Goal: Information Seeking & Learning: Learn about a topic

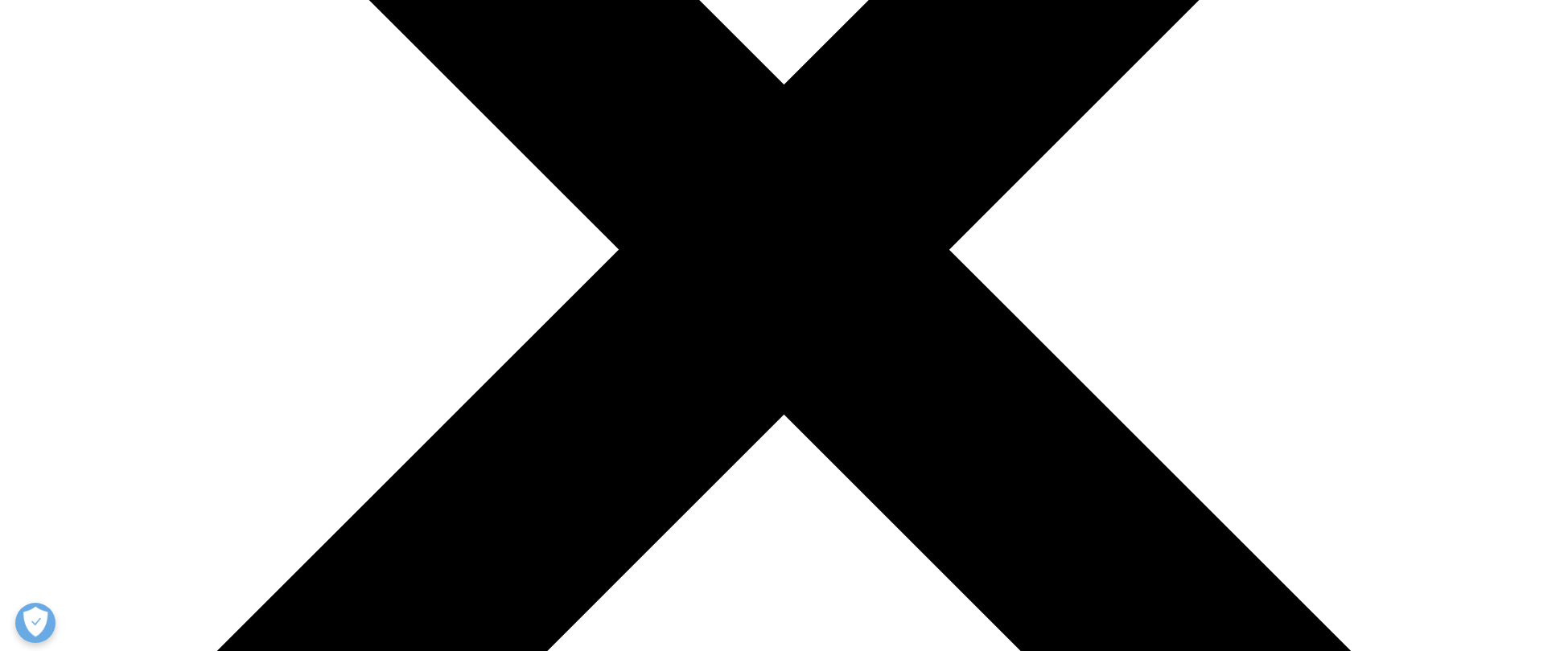
scroll to position [543, 0]
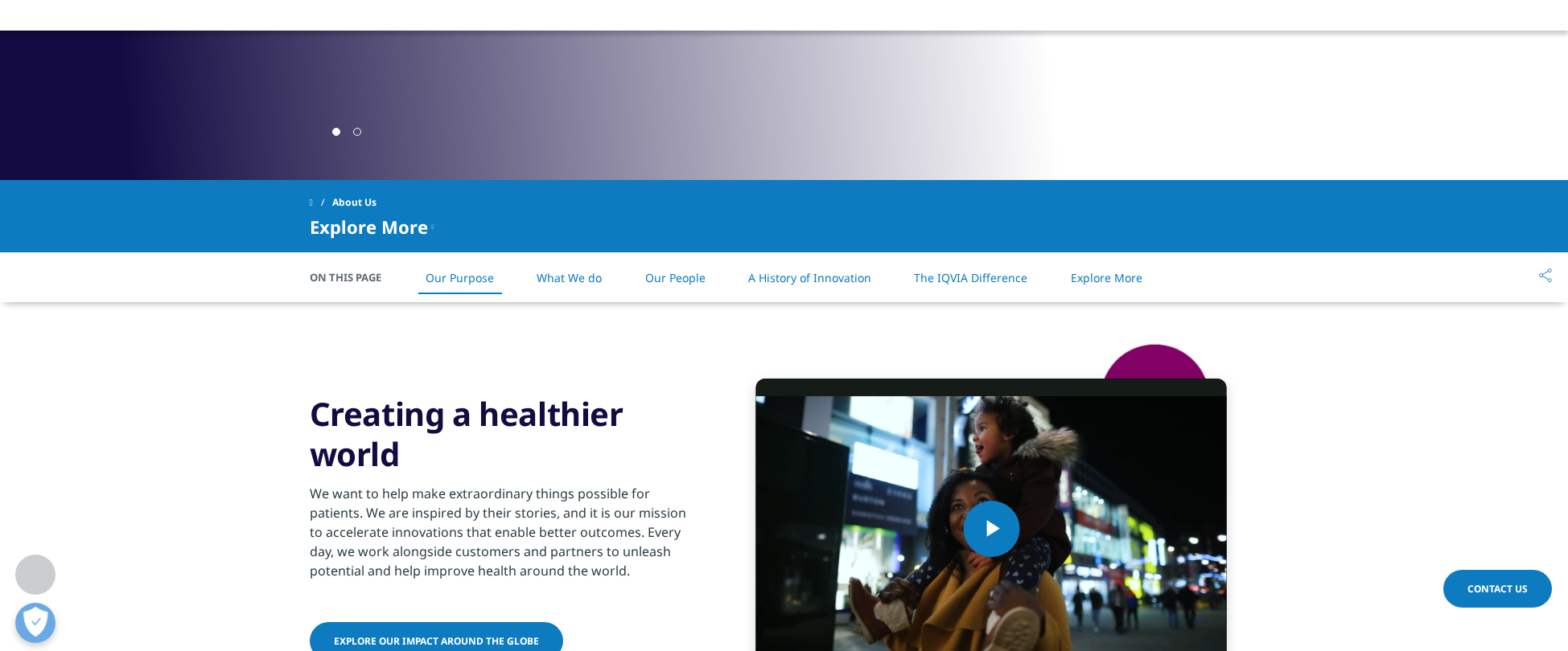
click at [475, 282] on link "Our Purpose" at bounding box center [460, 278] width 68 height 15
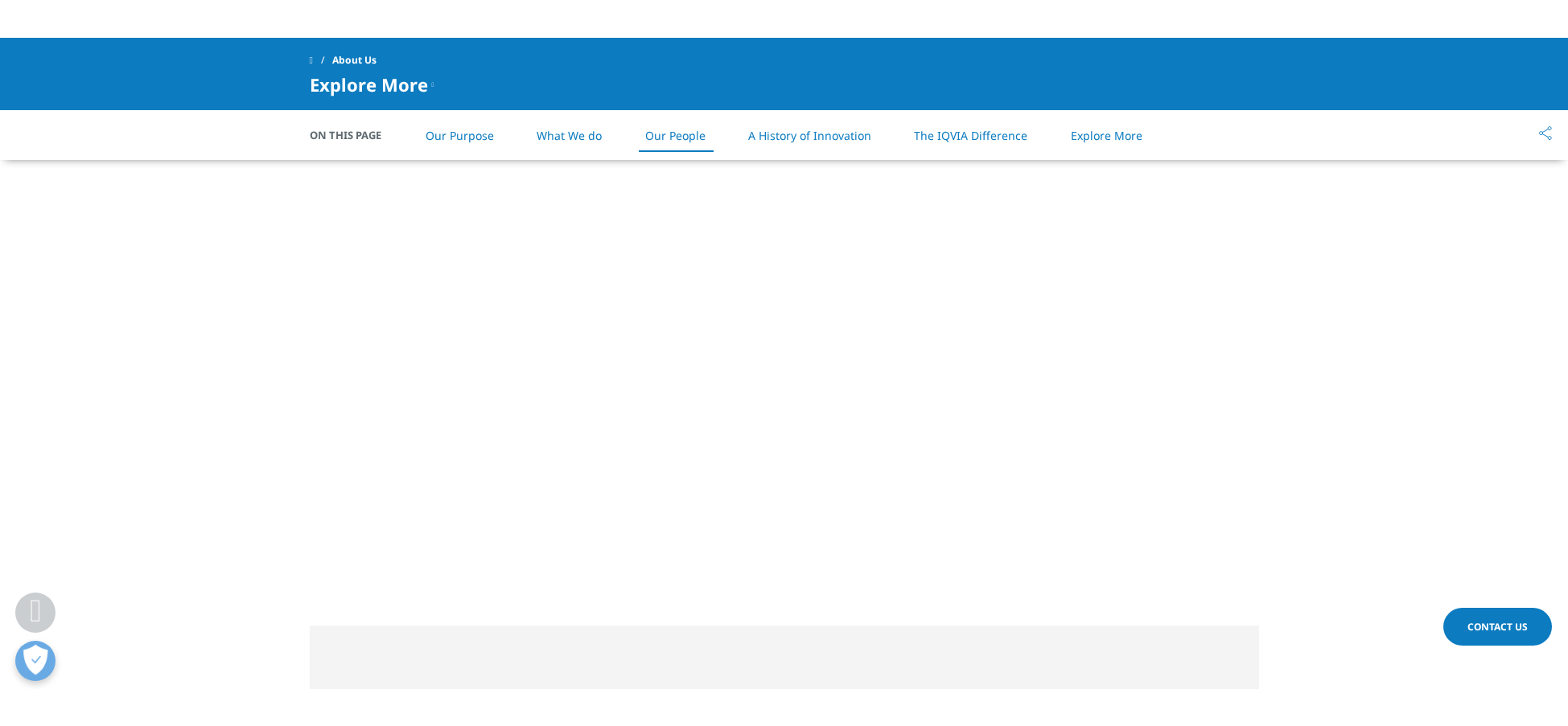
scroll to position [1960, 0]
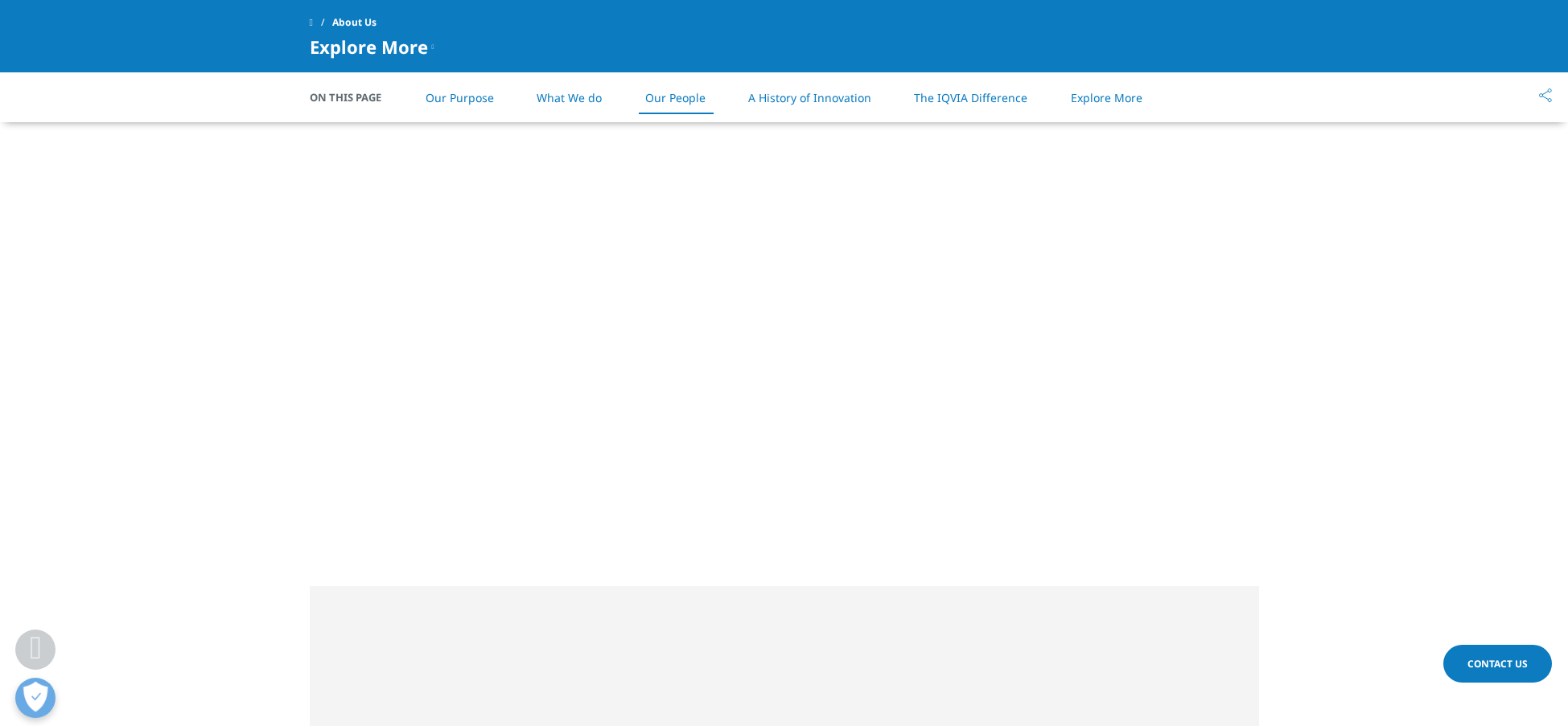
click at [436, 99] on link "Our Purpose" at bounding box center [460, 98] width 68 height 15
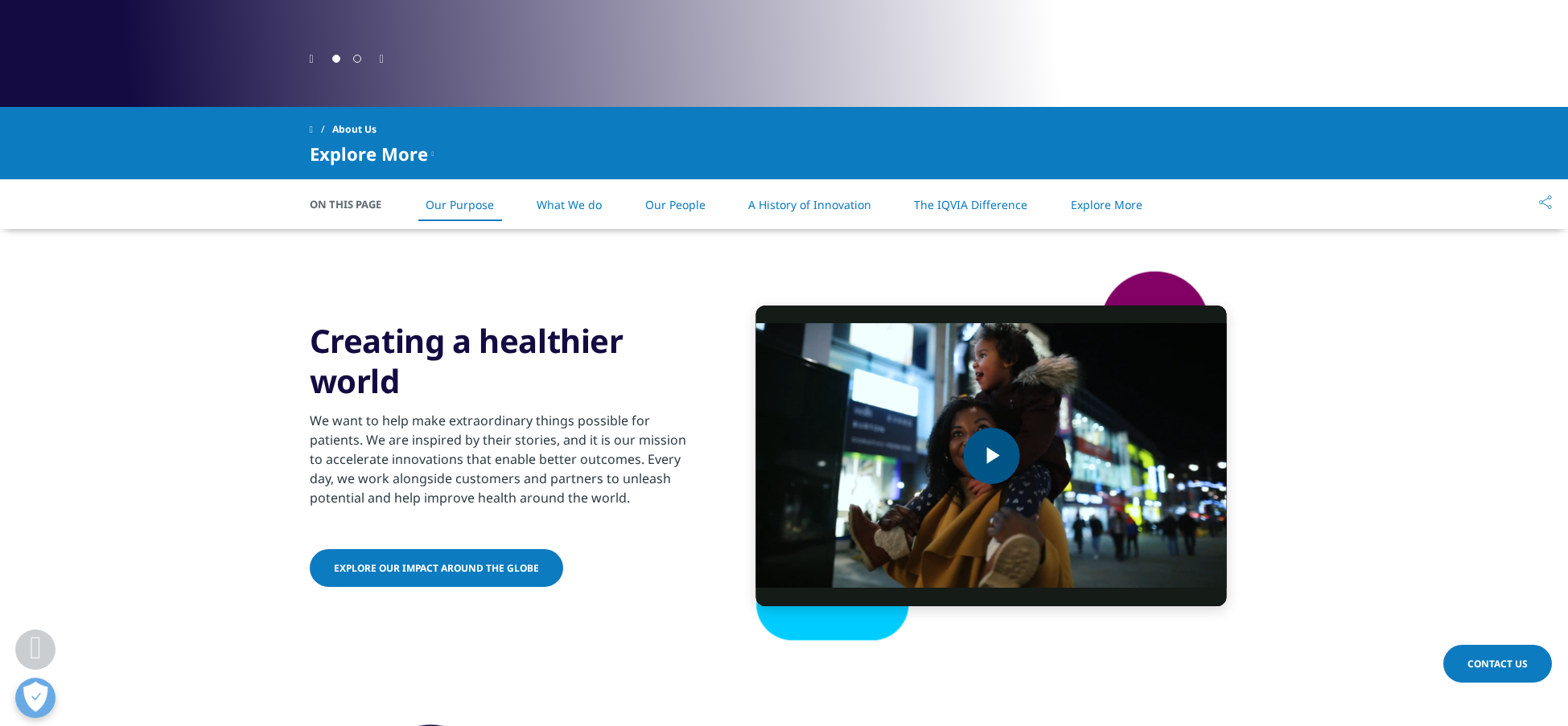
scroll to position [614, 0]
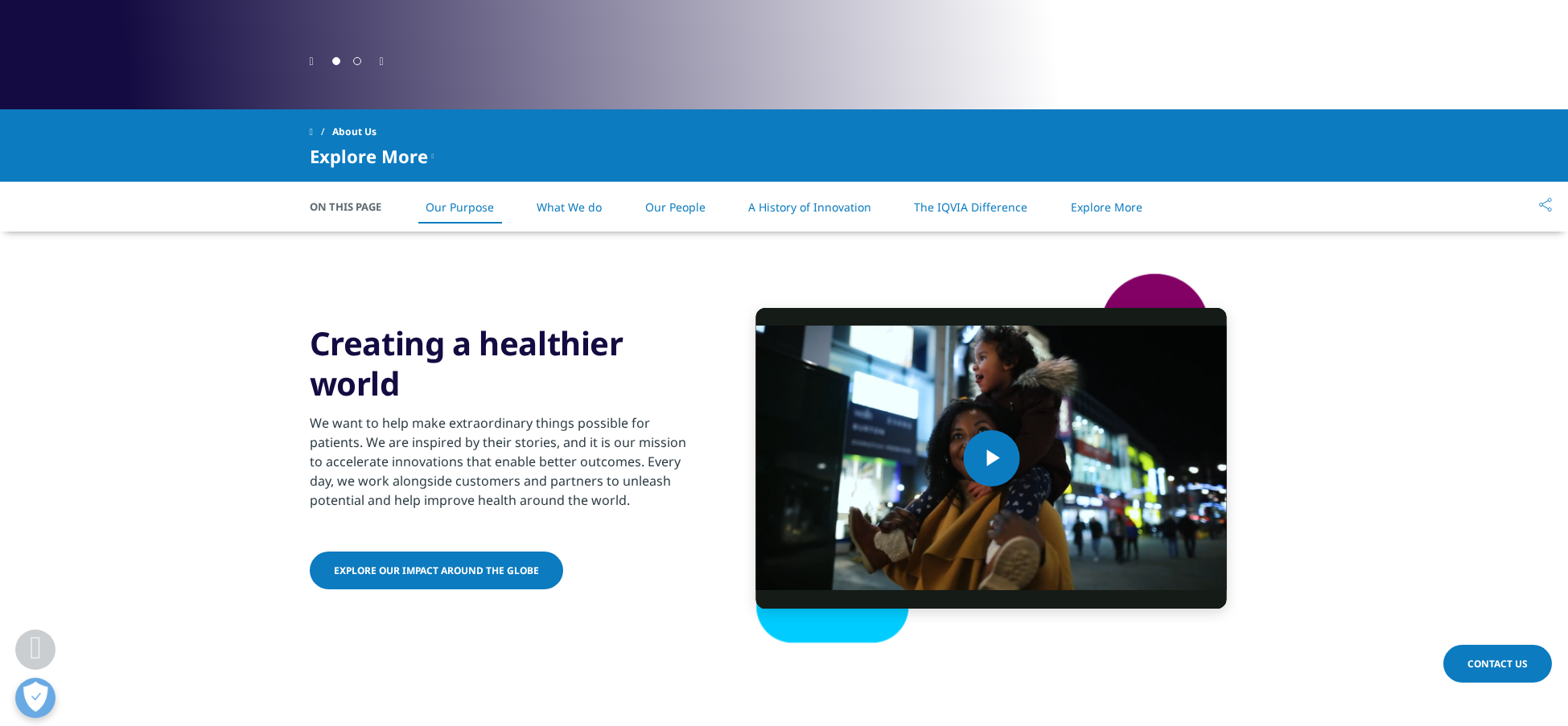
click at [571, 209] on link "What We do" at bounding box center [569, 207] width 65 height 15
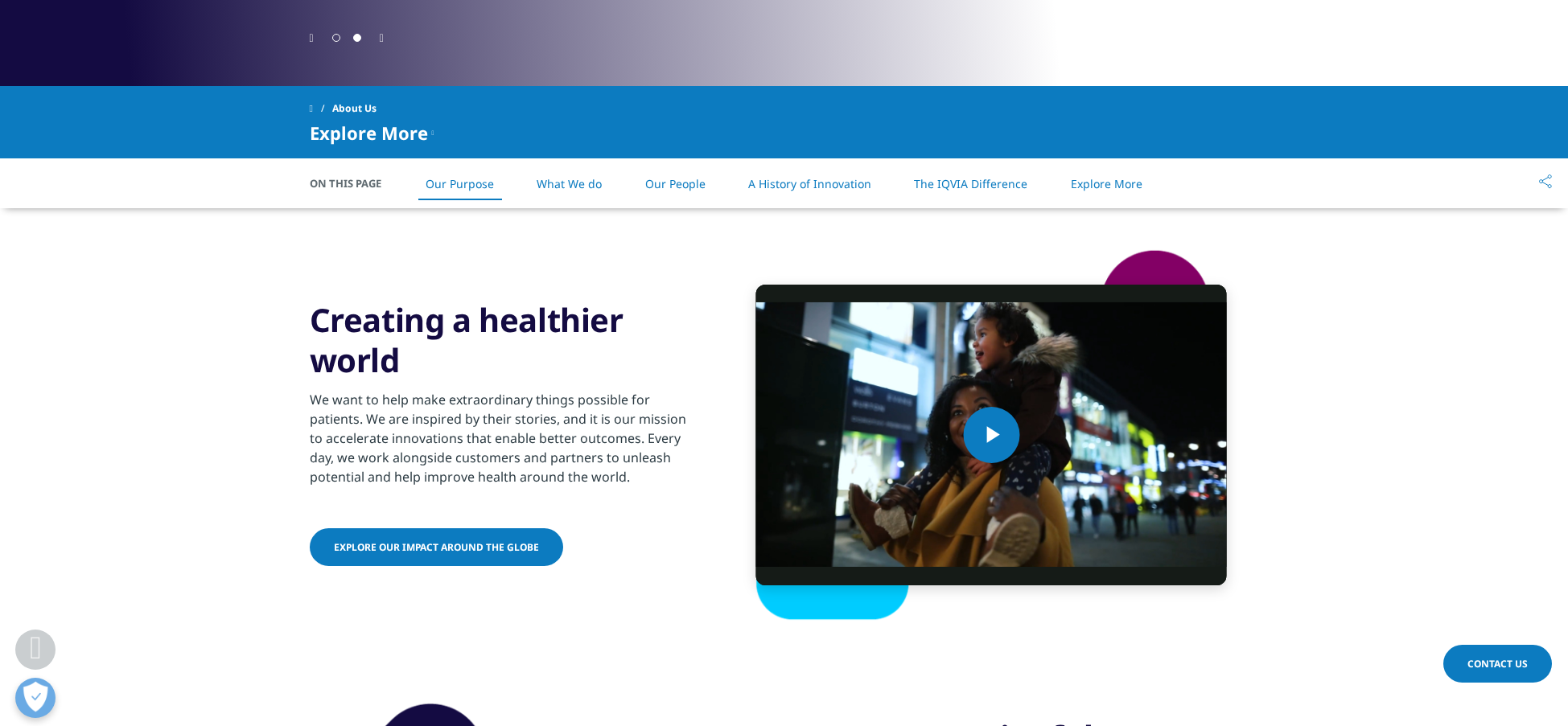
scroll to position [620, 0]
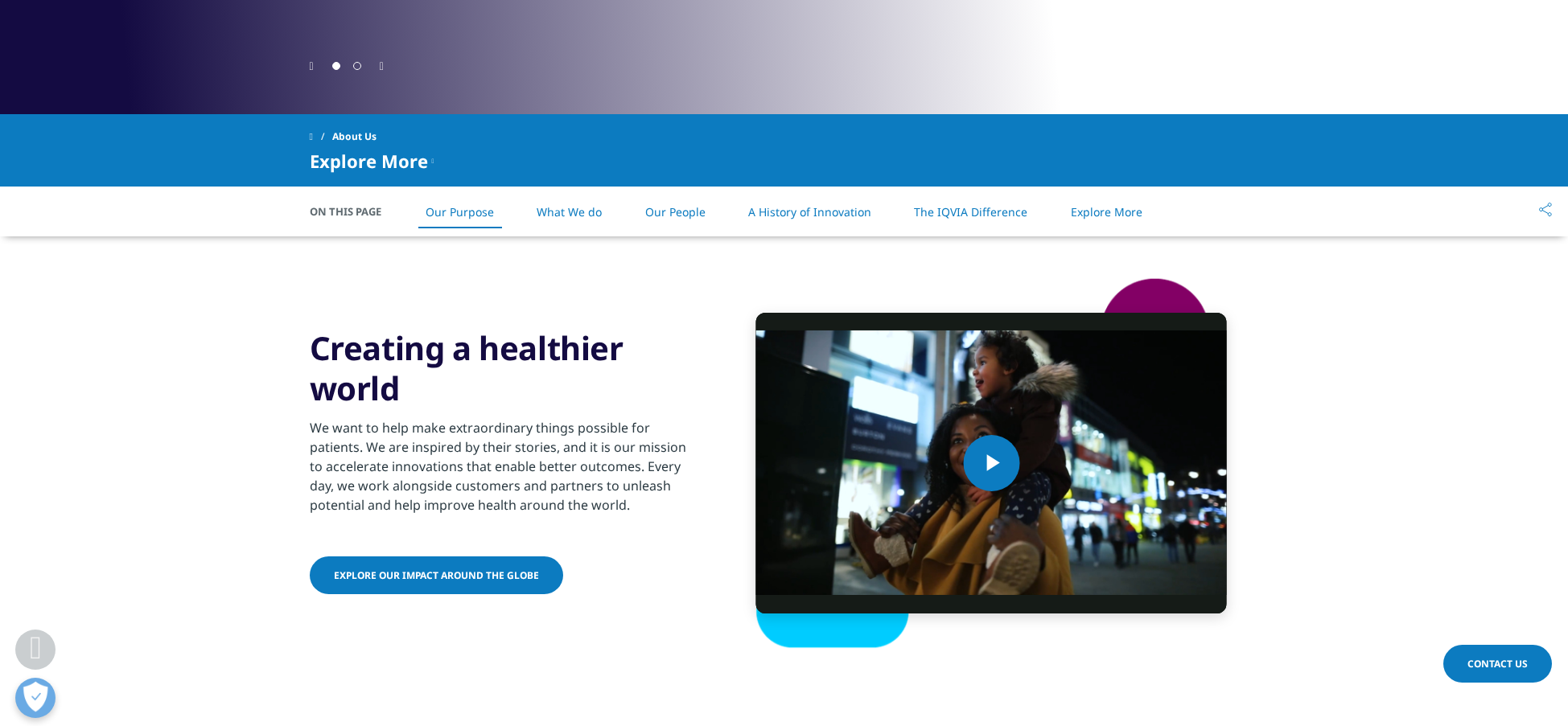
scroll to position [617, 0]
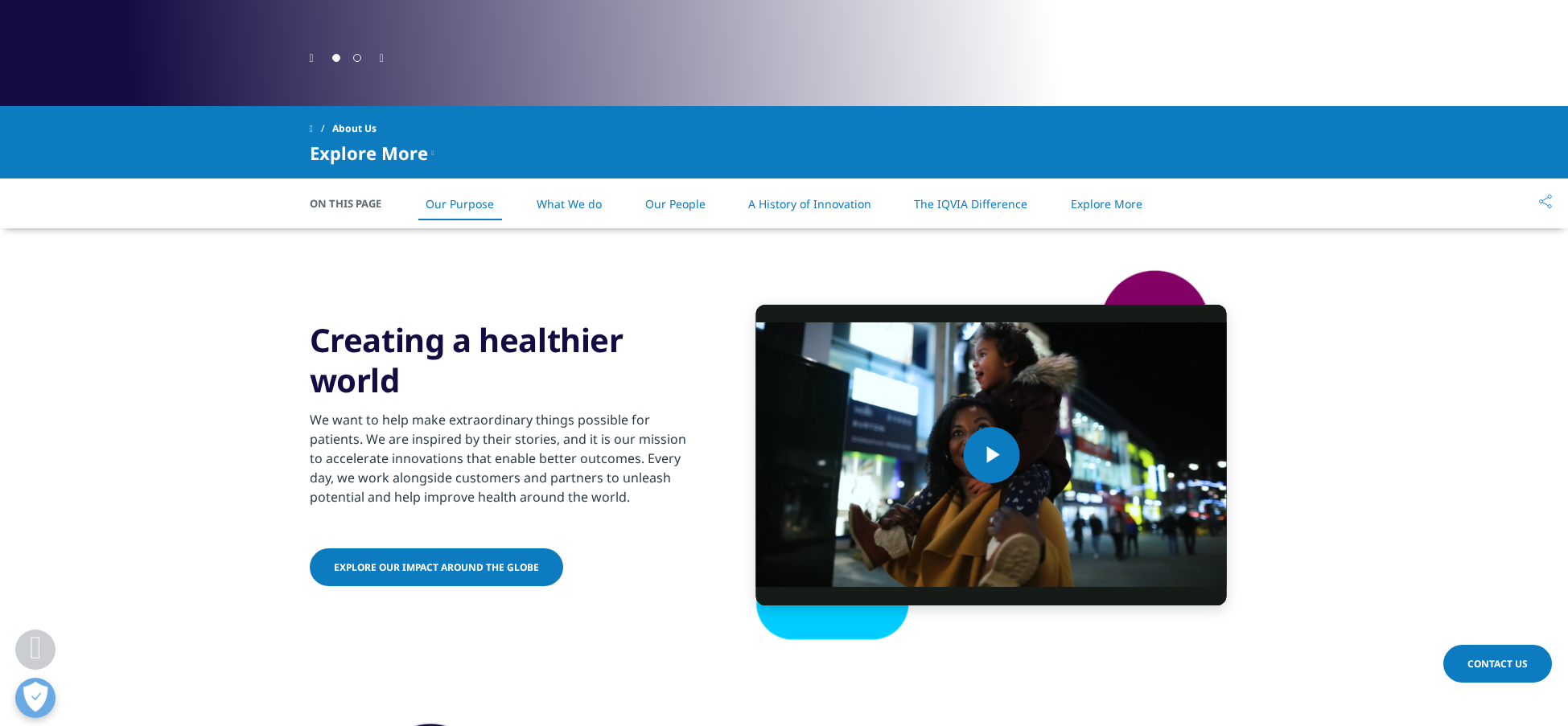
scroll to position [543, 0]
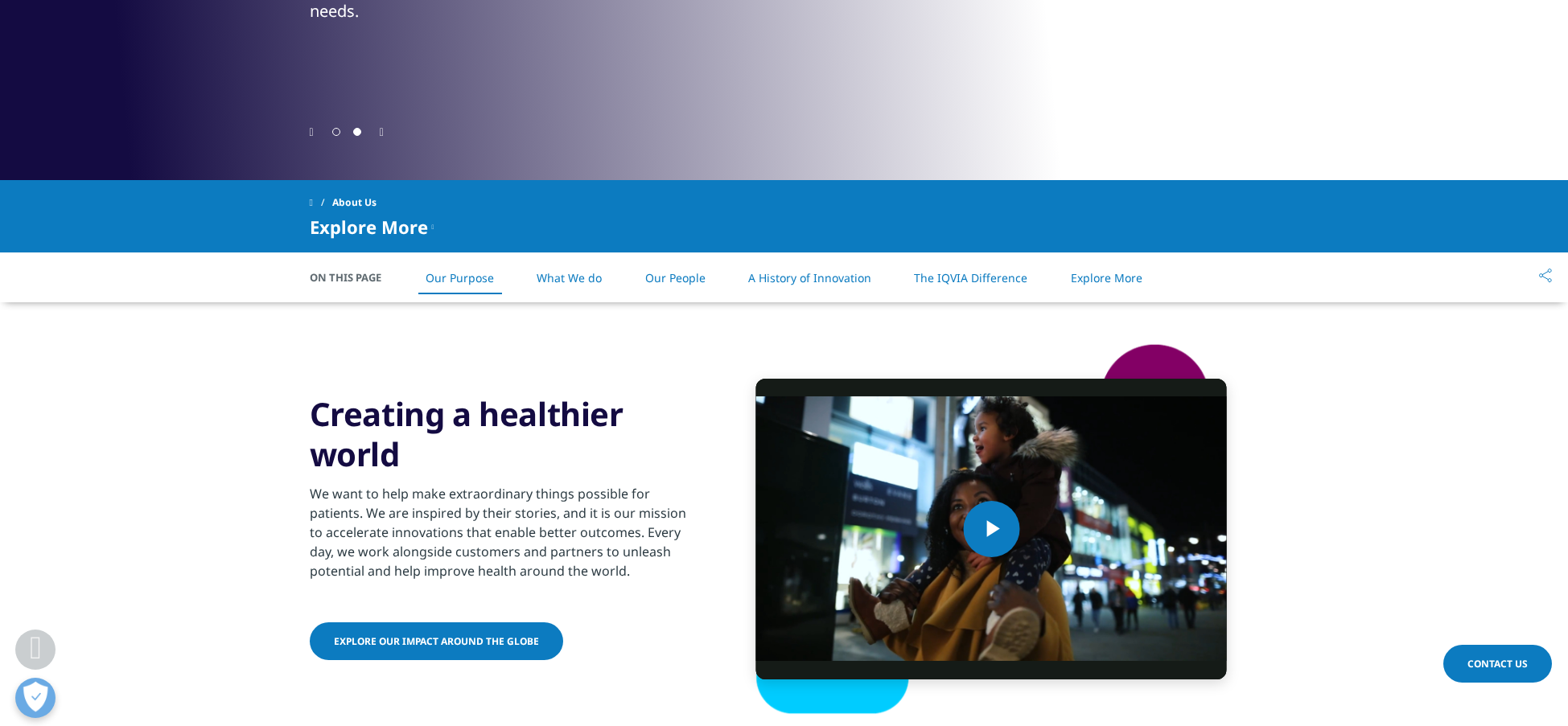
click at [314, 131] on icon "Previous slide" at bounding box center [311, 132] width 4 height 11
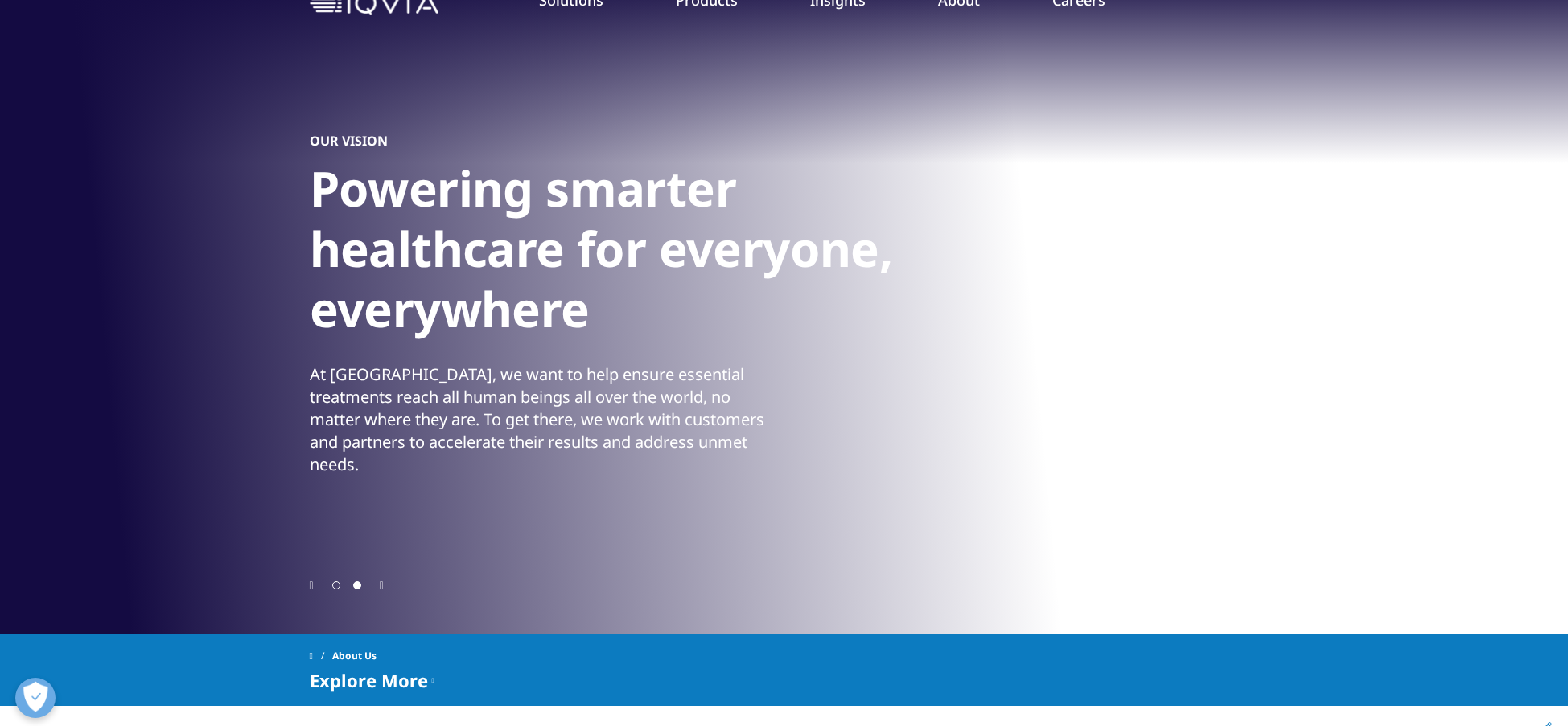
scroll to position [89, 0]
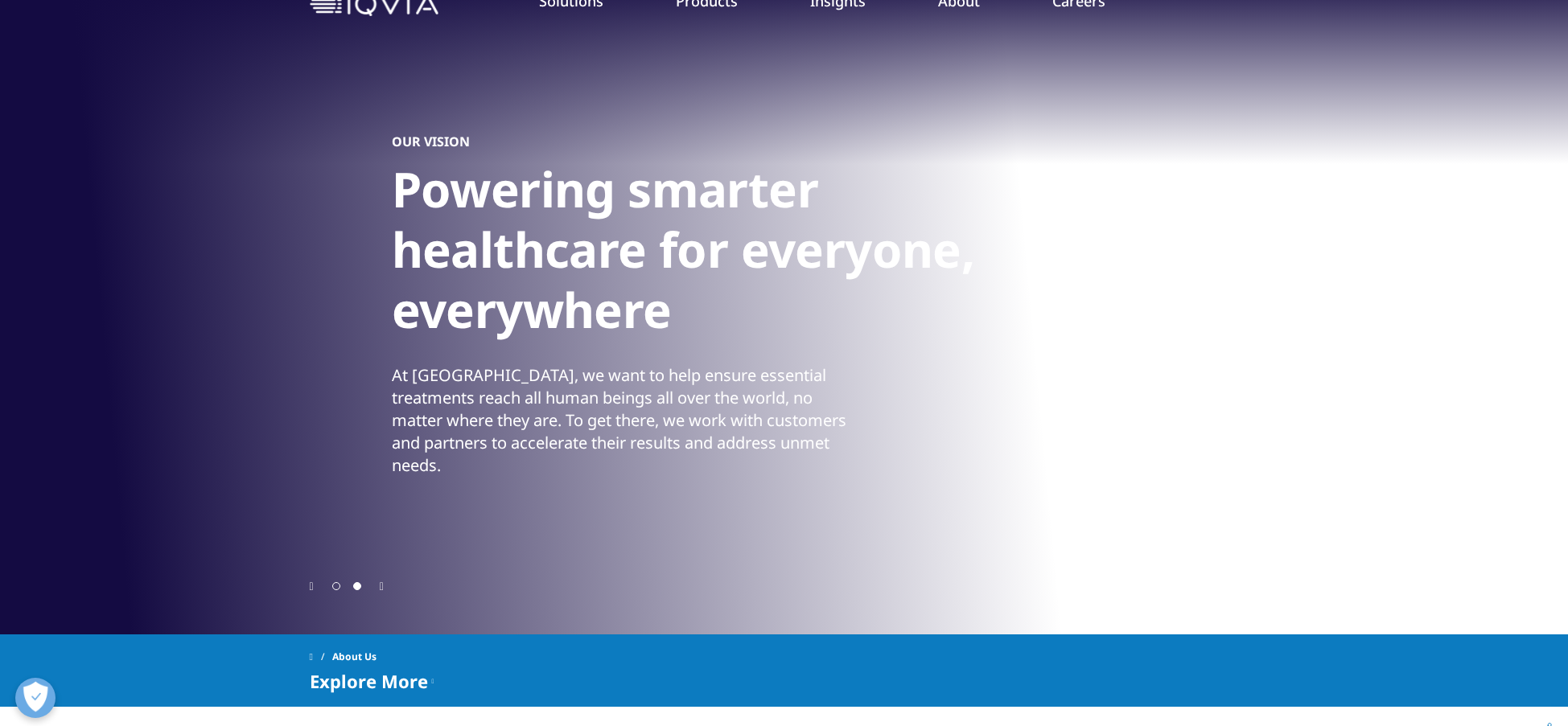
click at [748, 347] on h1 "Powering smarter healthcare for everyone, everywhere" at bounding box center [694, 254] width 603 height 191
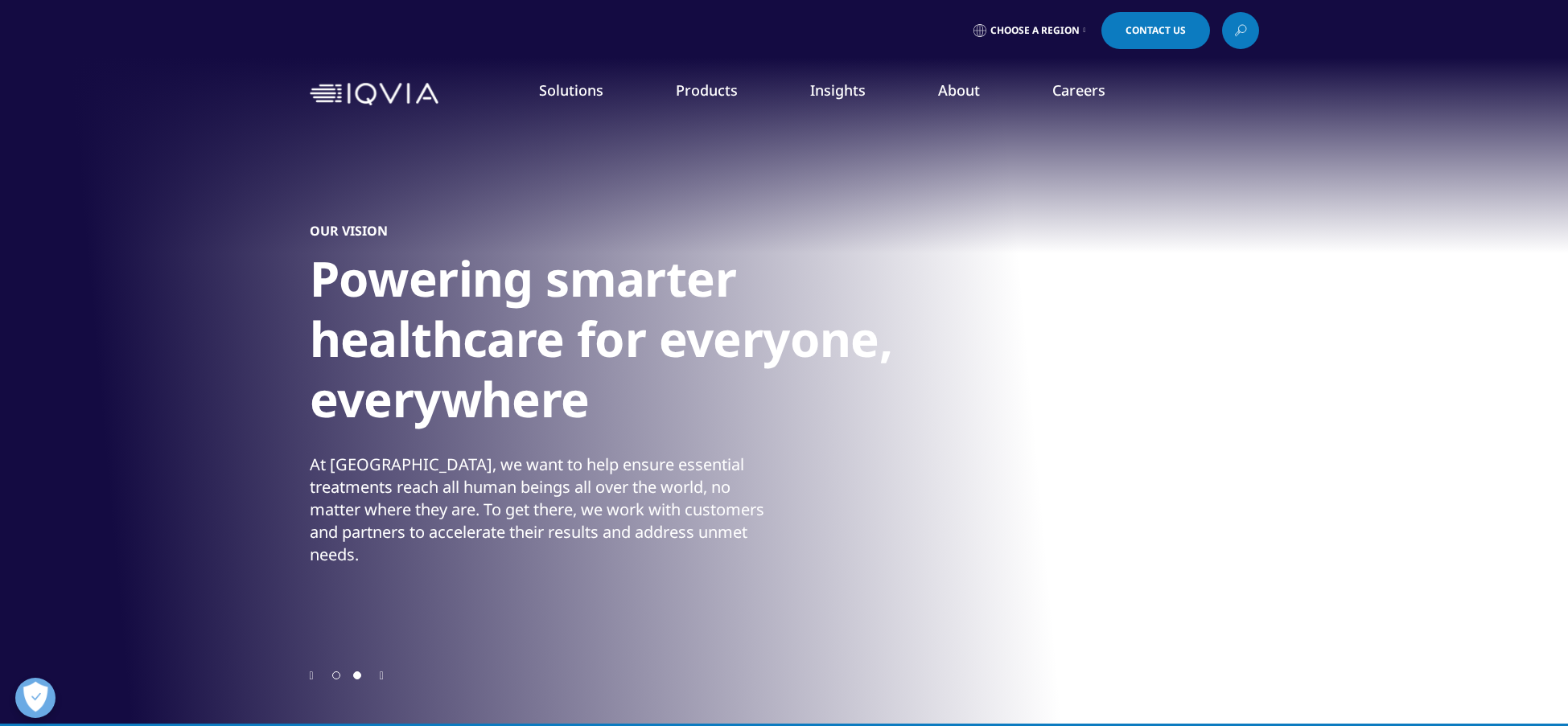
scroll to position [0, 0]
click at [480, 215] on link "Our Story" at bounding box center [630, 216] width 375 height 18
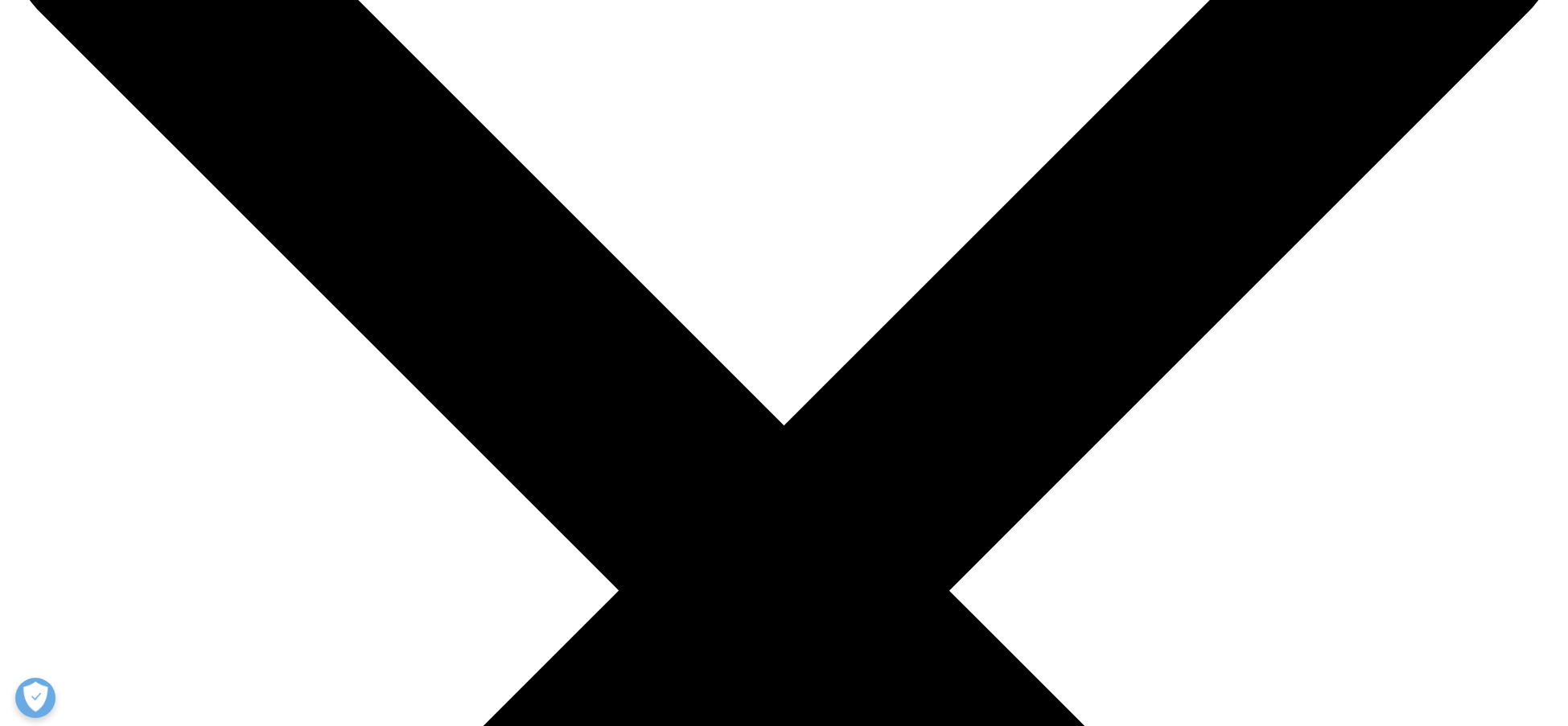
scroll to position [252, 0]
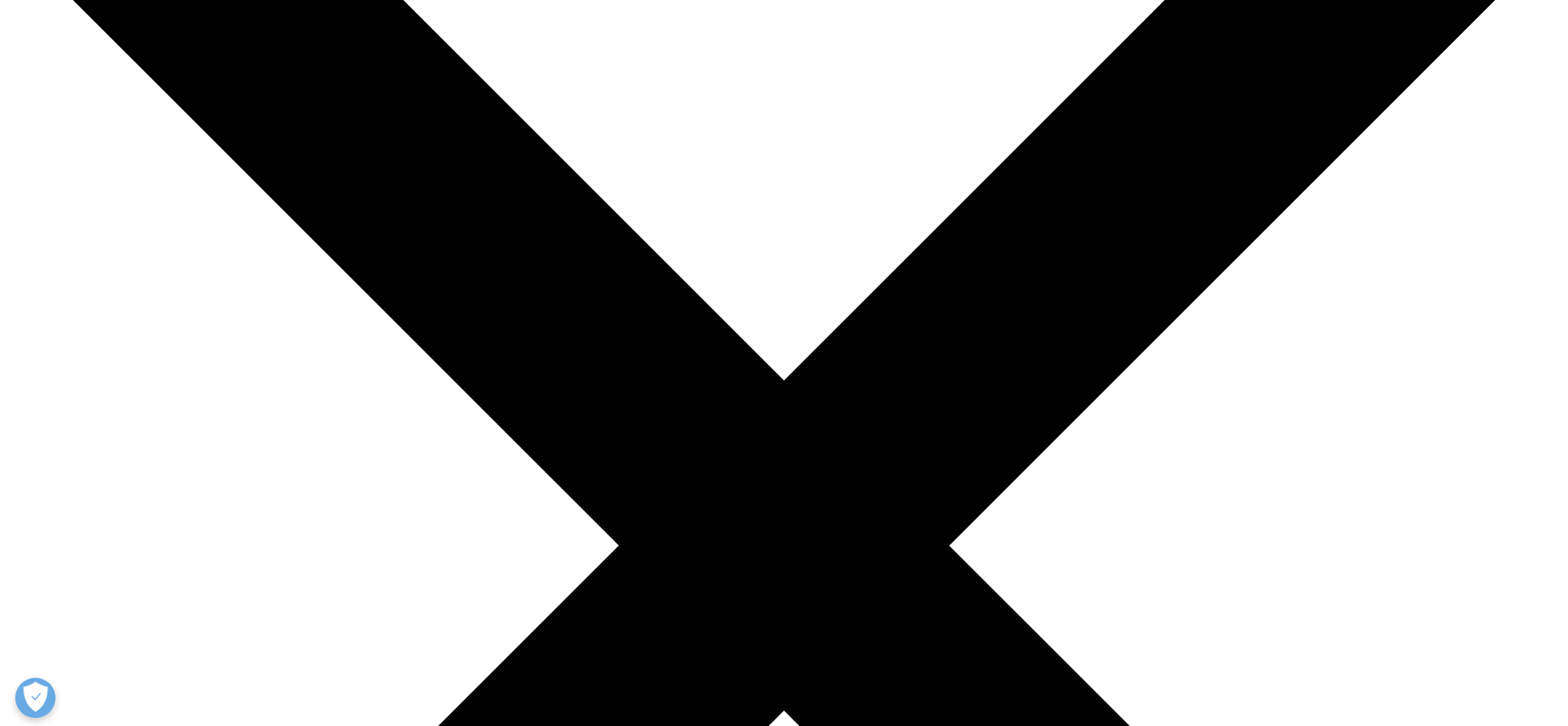
scroll to position [251, 0]
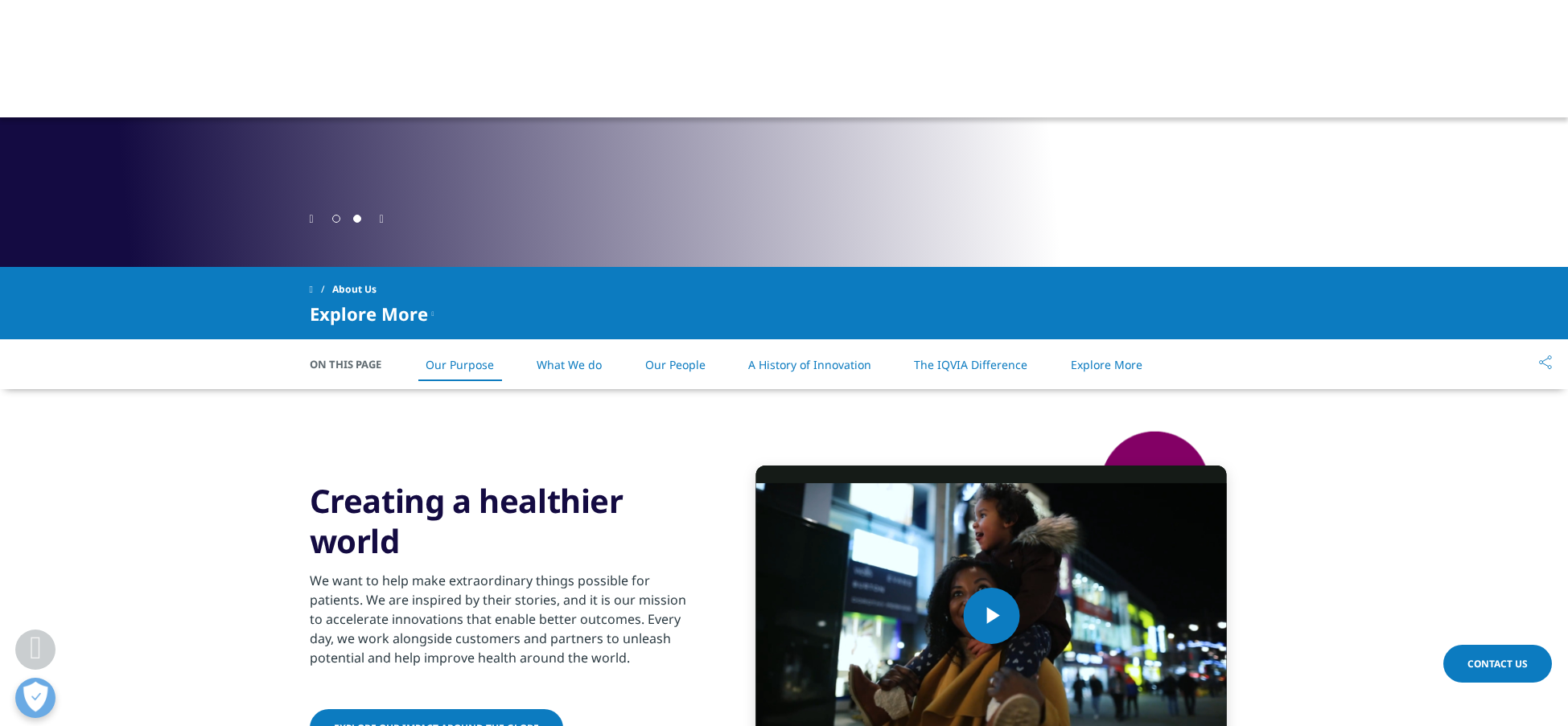
click at [579, 364] on link "What We do" at bounding box center [569, 364] width 65 height 15
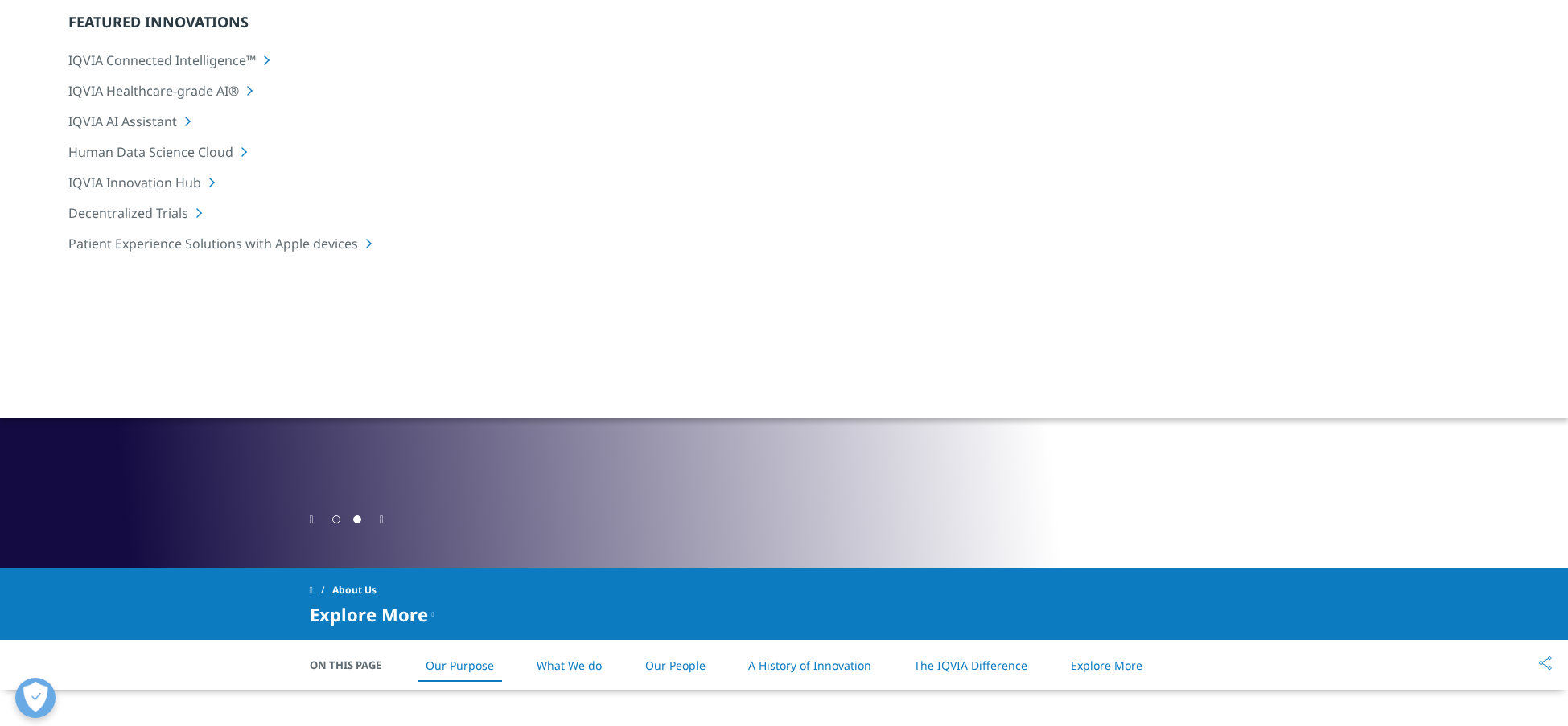
scroll to position [157, 1]
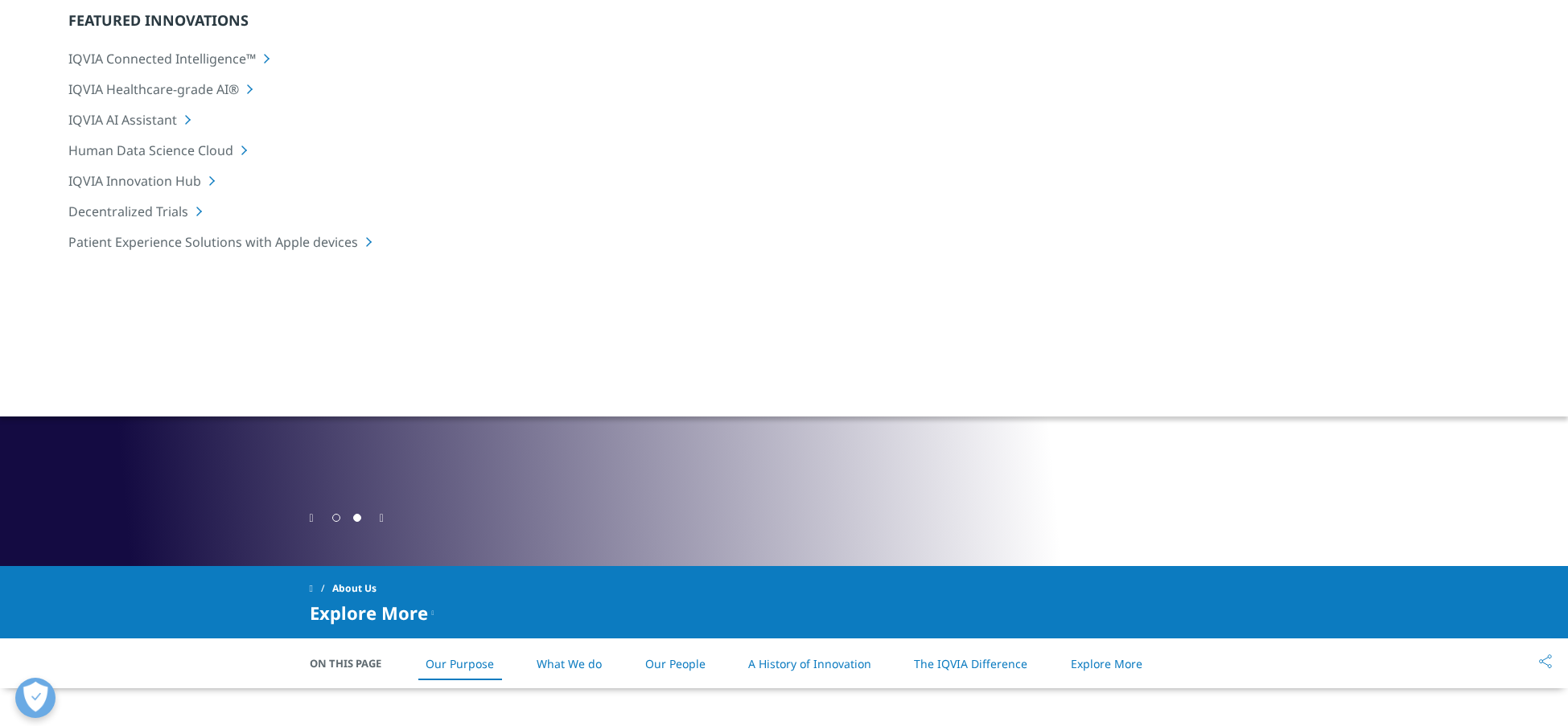
click at [366, 337] on div "At [GEOGRAPHIC_DATA], we want to help ensure essential treatments reach all hum…" at bounding box center [591, 352] width 470 height 113
click at [681, 389] on div "At [GEOGRAPHIC_DATA], we want to help ensure essential treatments reach all hum…" at bounding box center [545, 352] width 470 height 113
click at [662, 374] on div "At [GEOGRAPHIC_DATA], we want to help ensure essential treatments reach all hum…" at bounding box center [508, 352] width 470 height 113
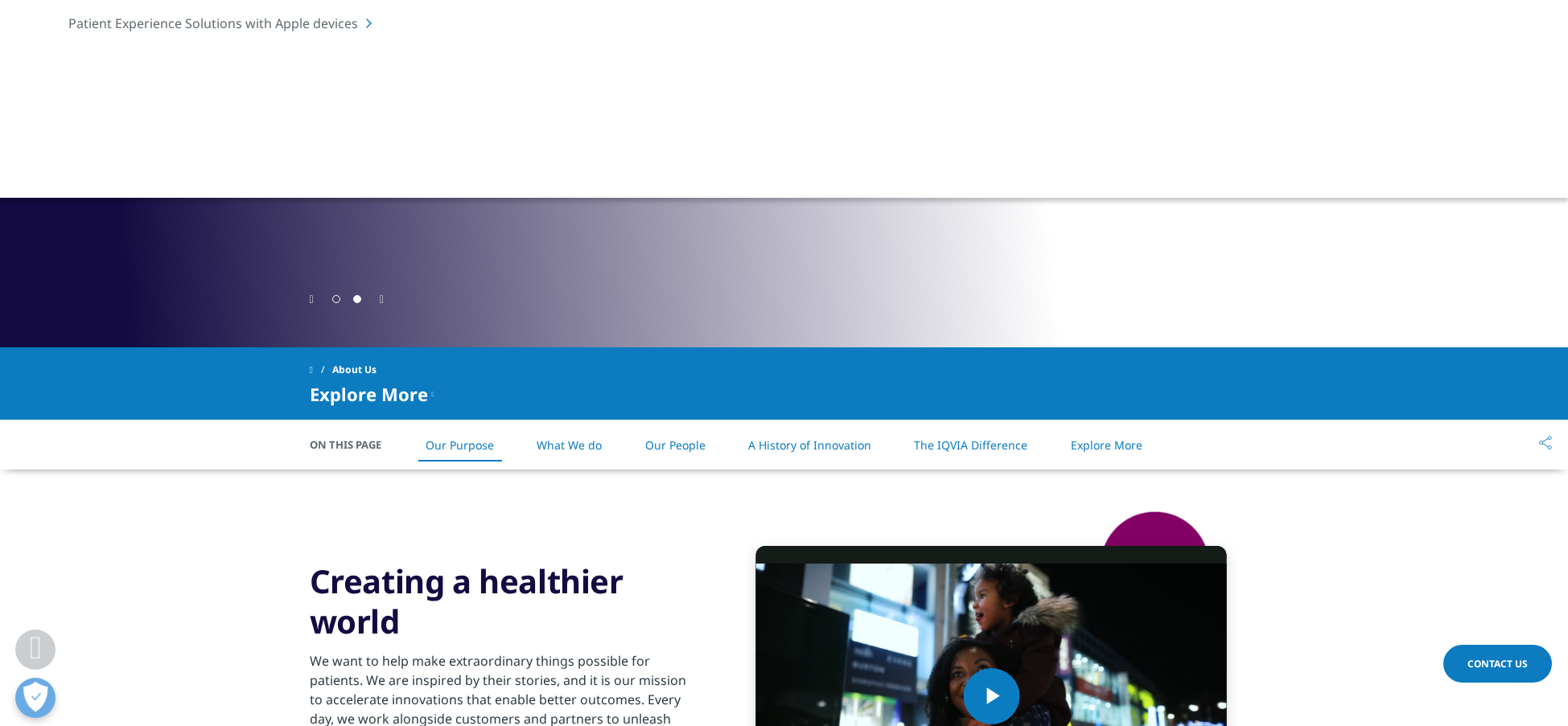
scroll to position [405, 0]
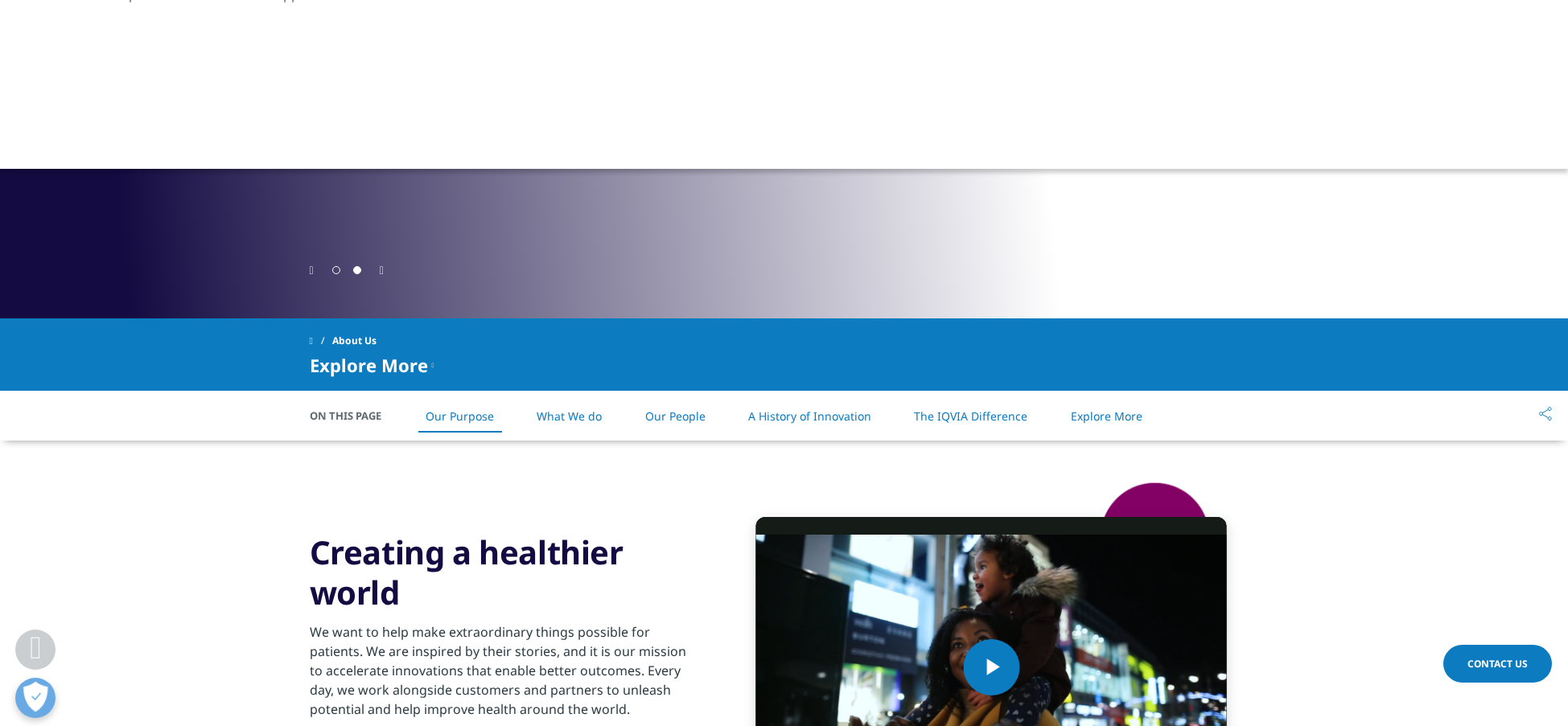
click at [657, 414] on link "Our People" at bounding box center [676, 416] width 61 height 15
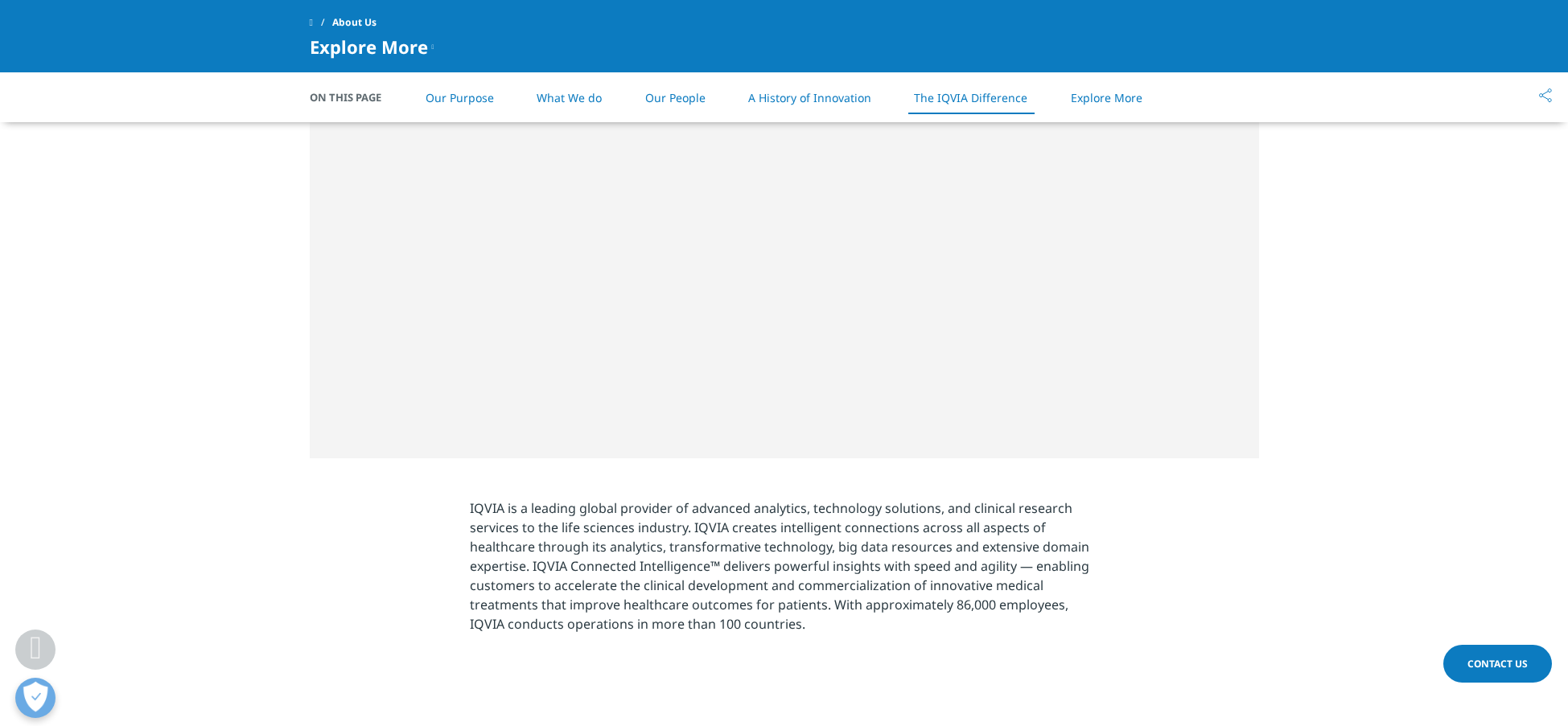
scroll to position [2571, 0]
drag, startPoint x: 312, startPoint y: 156, endPoint x: 640, endPoint y: 458, distance: 445.9
copy div "Intelligent connections to accelerate results In today’s healthcare environment…"
drag, startPoint x: 1542, startPoint y: 337, endPoint x: 91, endPoint y: 489, distance: 1458.9
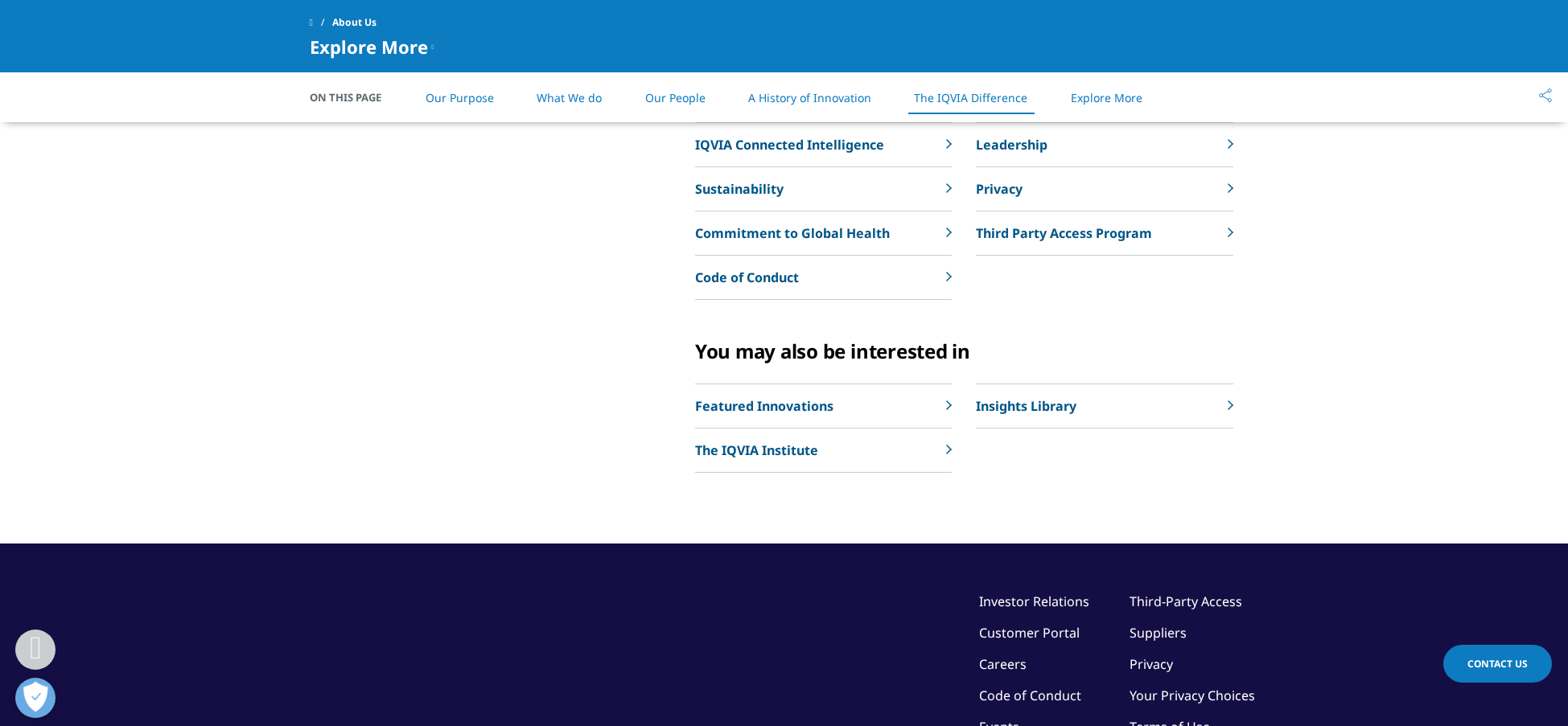
scroll to position [3247, 0]
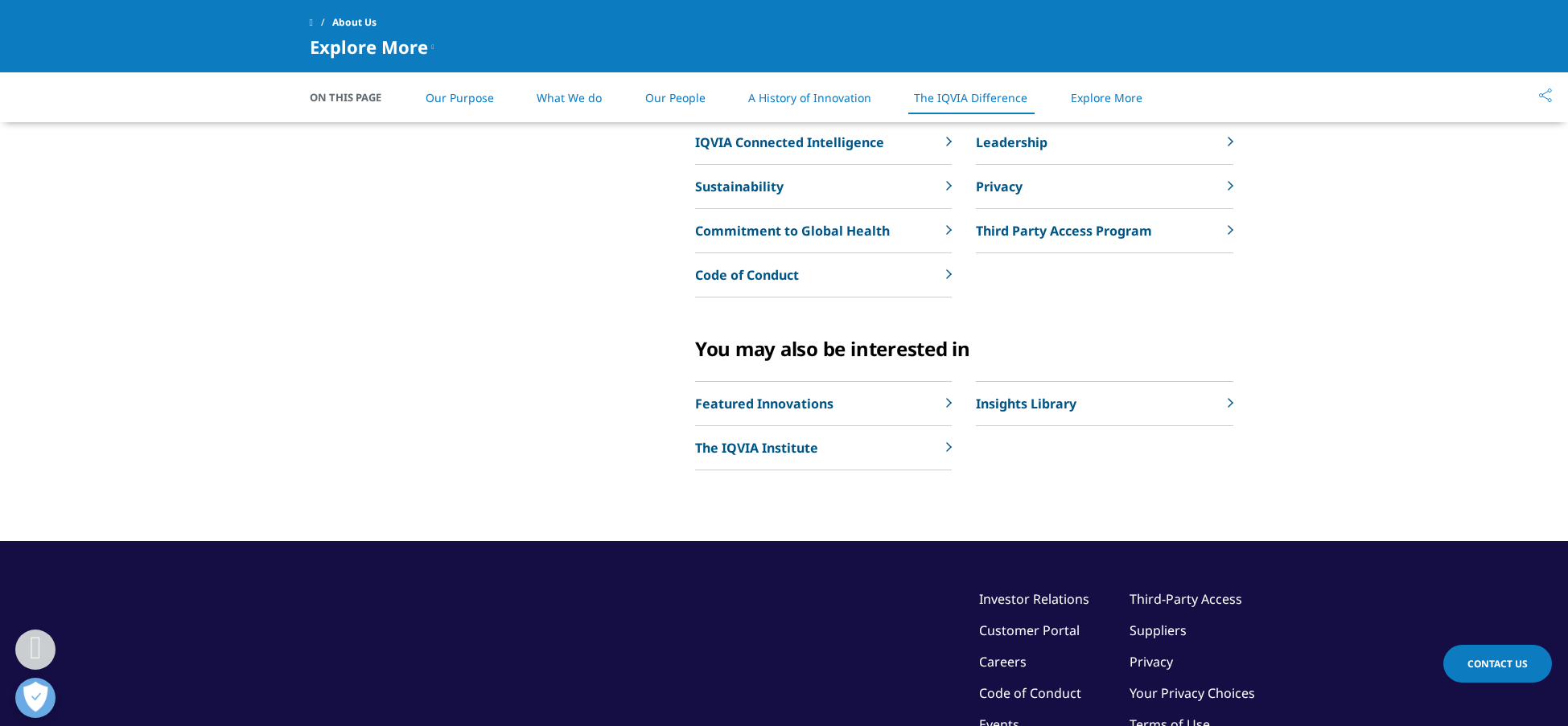
drag, startPoint x: 465, startPoint y: 392, endPoint x: 851, endPoint y: 501, distance: 401.1
copy p "IQVIA is a leading global provider of advanced analytics, technology solutions,…"
